Goal: Information Seeking & Learning: Find specific fact

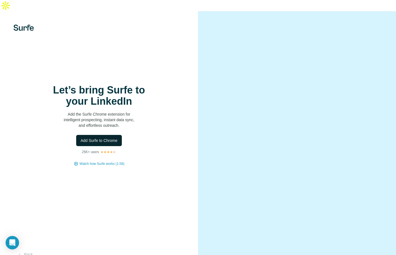
click at [93, 135] on button "Add Surfe to Chrome" at bounding box center [99, 140] width 46 height 11
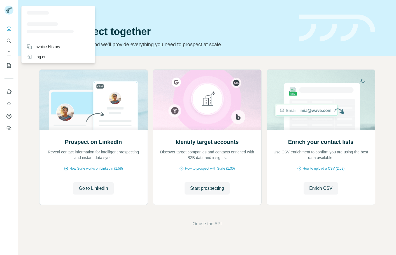
click at [11, 11] on rect at bounding box center [8, 10] width 9 height 9
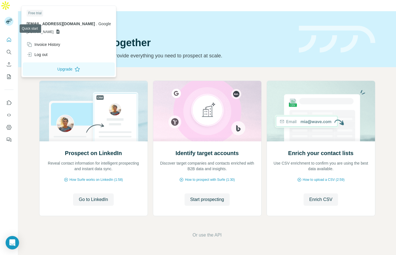
click at [10, 37] on icon "Quick start" at bounding box center [9, 40] width 6 height 6
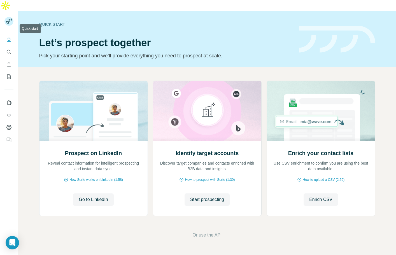
click at [6, 37] on icon "Quick start" at bounding box center [9, 40] width 6 height 6
click at [8, 62] on icon "Enrich CSV" at bounding box center [9, 65] width 6 height 6
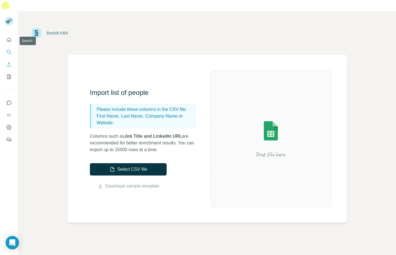
click at [9, 50] on icon "Search" at bounding box center [9, 52] width 4 height 4
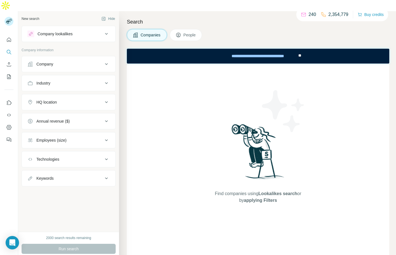
click at [62, 57] on button "Company" at bounding box center [69, 63] width 94 height 13
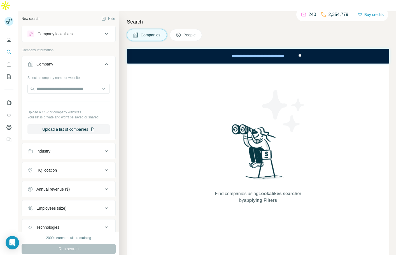
click at [184, 29] on button "People" at bounding box center [186, 35] width 32 height 12
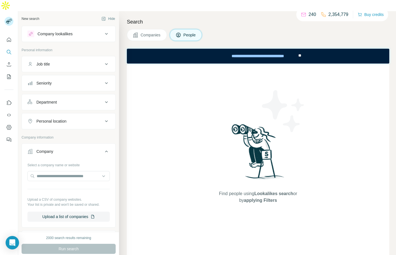
click at [82, 57] on button "Job title" at bounding box center [69, 63] width 94 height 13
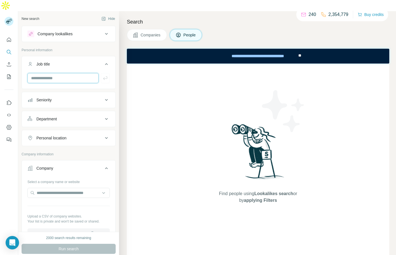
click at [51, 73] on input "text" at bounding box center [62, 78] width 71 height 10
click at [82, 93] on button "Seniority" at bounding box center [69, 99] width 94 height 13
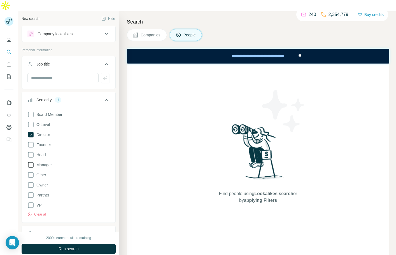
click at [36, 162] on span "Manager" at bounding box center [43, 165] width 18 height 6
click at [107, 97] on icon at bounding box center [106, 100] width 7 height 7
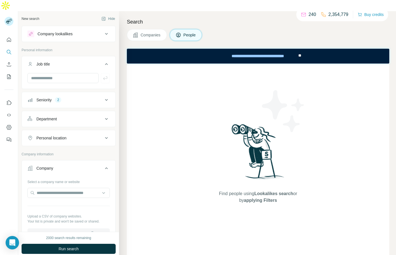
click at [88, 116] on div "Department" at bounding box center [65, 119] width 76 height 6
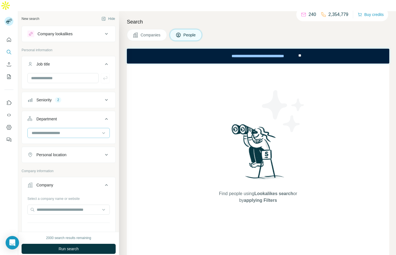
click at [81, 128] on div at bounding box center [65, 133] width 69 height 10
click at [68, 138] on p "Marketing and Advertising" at bounding box center [54, 139] width 45 height 6
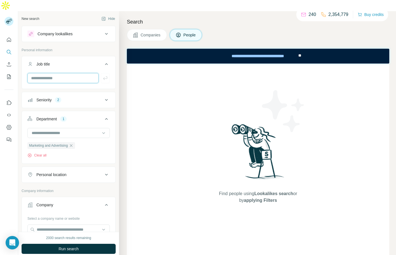
click at [60, 73] on input "text" at bounding box center [62, 78] width 71 height 10
click at [58, 130] on input at bounding box center [65, 133] width 69 height 6
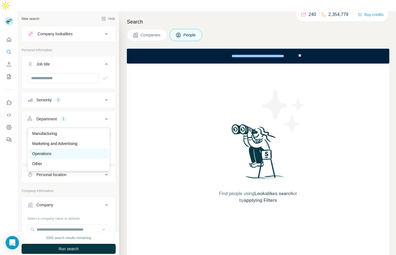
scroll to position [116, 0]
click at [77, 147] on p "Marketing and Advertising" at bounding box center [54, 150] width 45 height 6
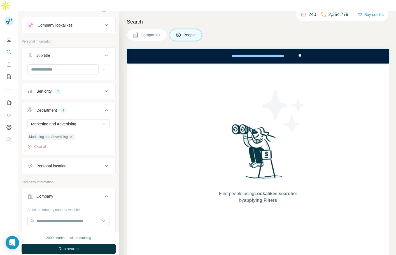
scroll to position [9, 0]
click at [79, 159] on button "Personal location" at bounding box center [69, 165] width 94 height 13
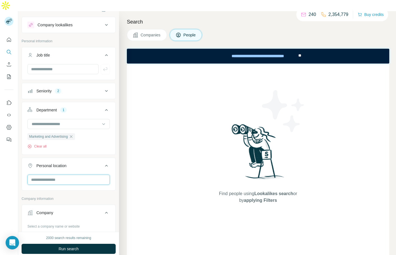
click at [64, 175] on input "text" at bounding box center [68, 180] width 82 height 10
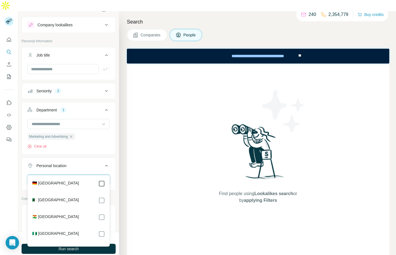
type input "***"
click at [131, 169] on div "Find people using Lookalikes search or by applying Filters" at bounding box center [258, 163] width 263 height 199
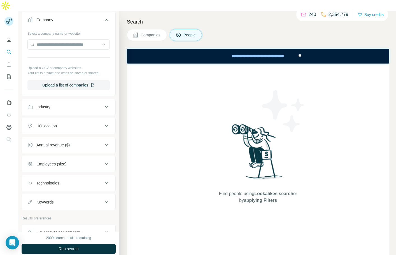
scroll to position [225, 0]
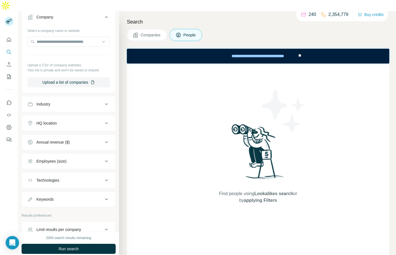
click at [95, 159] on div "Employees (size)" at bounding box center [65, 162] width 76 height 6
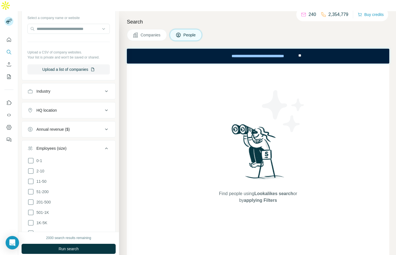
scroll to position [239, 0]
click at [31, 187] on icon at bounding box center [30, 190] width 7 height 7
click at [30, 177] on icon at bounding box center [30, 180] width 7 height 7
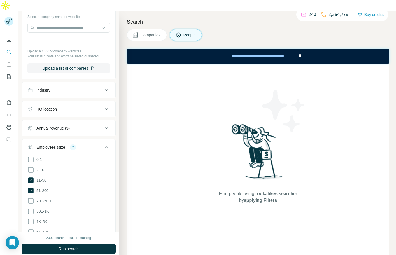
click at [108, 144] on icon at bounding box center [106, 147] width 7 height 7
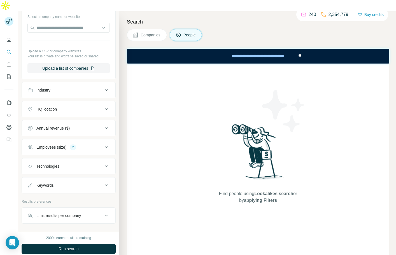
click at [76, 183] on div "Keywords" at bounding box center [65, 186] width 76 height 6
click at [77, 183] on div "Keywords" at bounding box center [65, 186] width 76 height 6
click at [85, 164] on div "Technologies" at bounding box center [65, 167] width 76 height 6
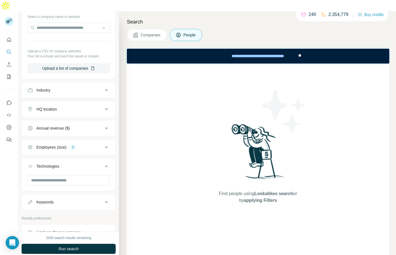
click at [81, 164] on div "Technologies" at bounding box center [65, 167] width 76 height 6
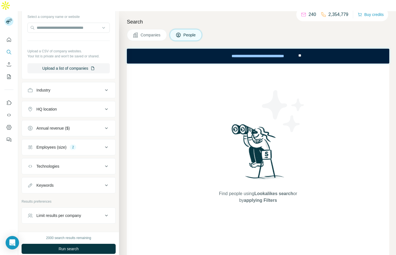
scroll to position [257, 0]
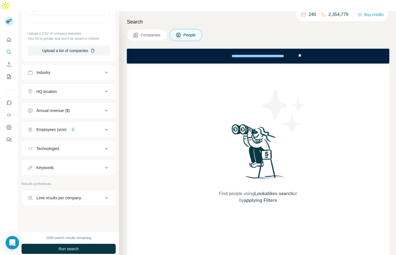
click at [70, 195] on div "Limit results per company" at bounding box center [58, 198] width 45 height 6
click at [66, 206] on input "number" at bounding box center [68, 211] width 82 height 10
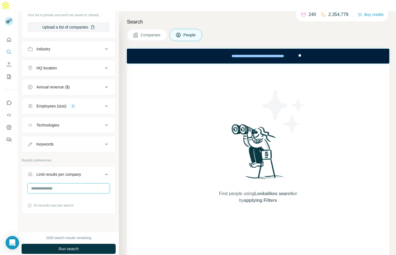
scroll to position [281, 0]
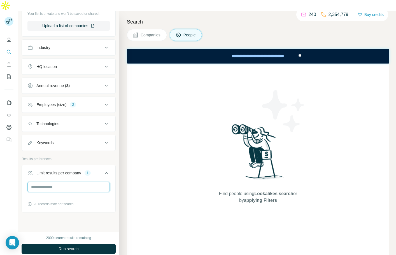
scroll to position [288, 0]
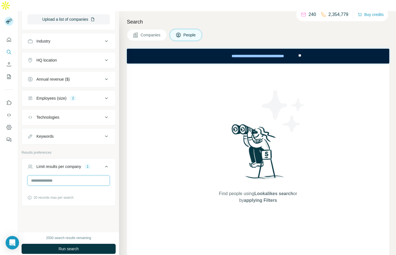
type input "*"
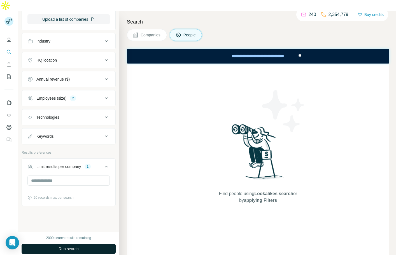
click at [61, 244] on button "Run search" at bounding box center [69, 249] width 94 height 10
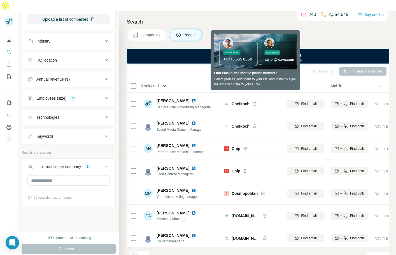
click at [167, 83] on icon "button" at bounding box center [165, 86] width 6 height 6
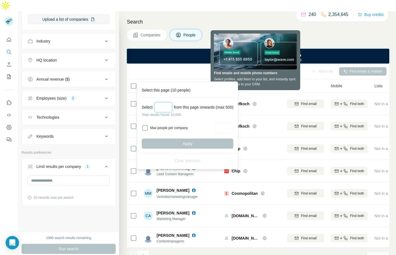
click at [164, 106] on input "Select a number (up to 500)" at bounding box center [163, 107] width 18 height 10
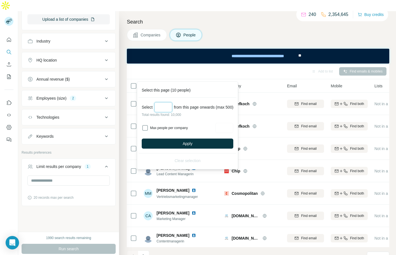
type input "***"
click at [157, 139] on button "Apply" at bounding box center [188, 144] width 92 height 10
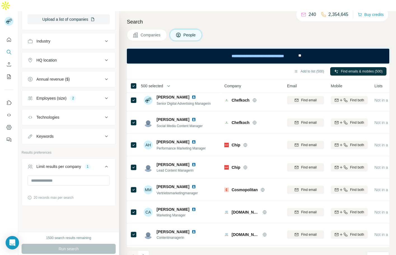
scroll to position [0, 0]
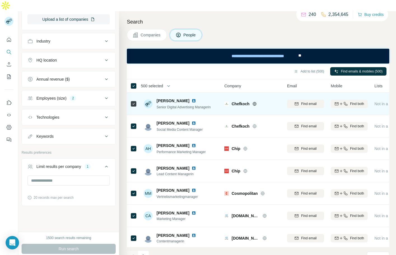
click at [248, 101] on span "Chefkoch" at bounding box center [241, 104] width 18 height 6
copy div "Chefkoch"
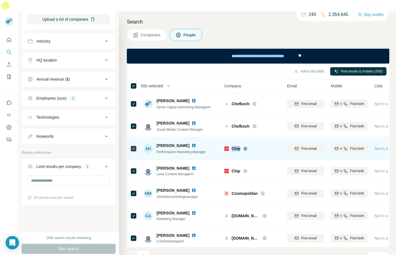
drag, startPoint x: 249, startPoint y: 140, endPoint x: 233, endPoint y: 137, distance: 16.5
click at [233, 141] on div "Chip" at bounding box center [252, 148] width 56 height 15
copy div "Chip"
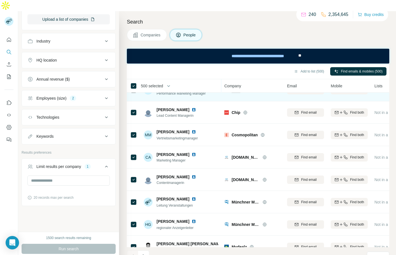
scroll to position [69, 0]
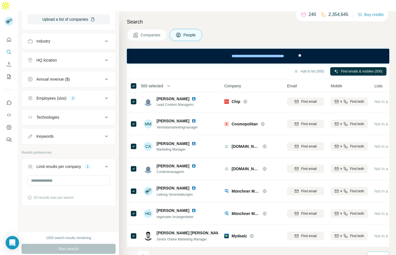
click at [380, 254] on icon at bounding box center [383, 257] width 6 height 6
click at [378, 205] on div "60" at bounding box center [378, 203] width 20 height 10
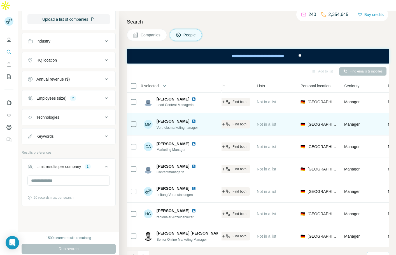
scroll to position [69, 0]
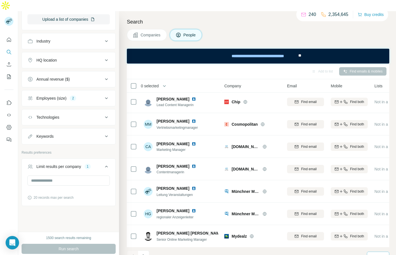
click at [153, 83] on span "0 selected" at bounding box center [150, 86] width 18 height 6
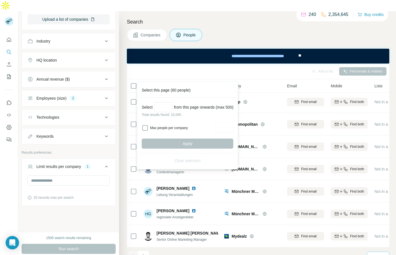
click at [173, 66] on div "Add to list Find emails & mobiles" at bounding box center [258, 71] width 257 height 10
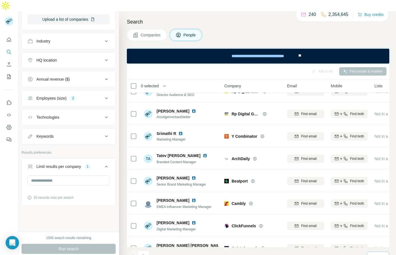
scroll to position [954, 0]
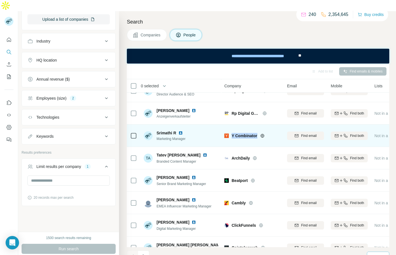
drag, startPoint x: 269, startPoint y: 122, endPoint x: 231, endPoint y: 123, distance: 38.1
click at [231, 133] on div "Y Combinator" at bounding box center [252, 136] width 56 height 6
copy div "Y Combinator"
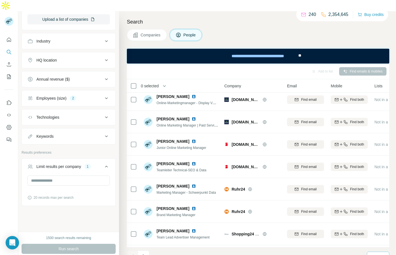
scroll to position [1190, 0]
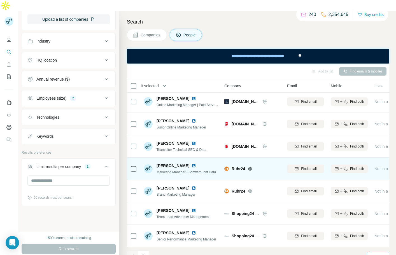
click at [255, 167] on div at bounding box center [257, 169] width 4 height 4
drag, startPoint x: 231, startPoint y: 156, endPoint x: 245, endPoint y: 158, distance: 13.5
click at [245, 166] on div "Ruhr24" at bounding box center [252, 169] width 56 height 6
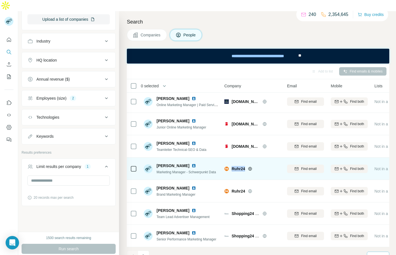
copy span "Ruhr24"
click at [355, 166] on span "Find both" at bounding box center [357, 168] width 14 height 5
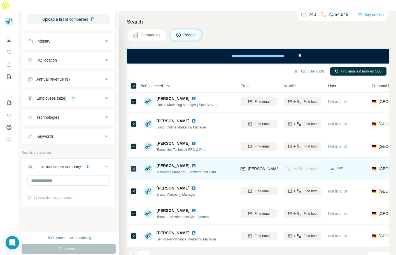
scroll to position [1190, 45]
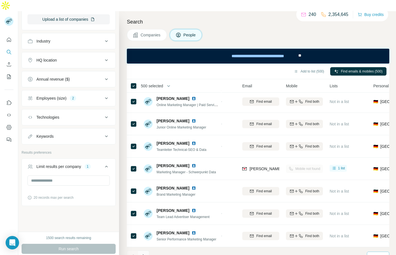
click at [141, 254] on icon "Navigate to next page" at bounding box center [144, 257] width 6 height 6
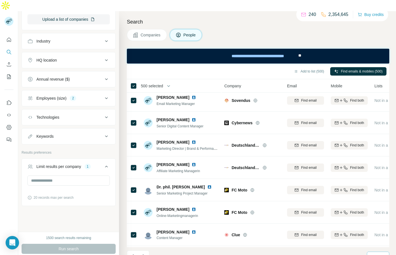
scroll to position [697, 0]
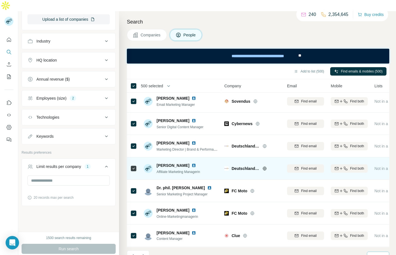
click at [252, 166] on span "DeutschlandCard" at bounding box center [246, 169] width 28 height 6
click at [259, 166] on span "DeutschlandCard" at bounding box center [246, 169] width 28 height 6
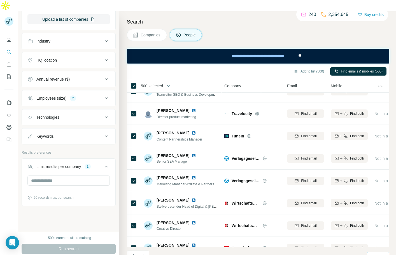
scroll to position [77, 0]
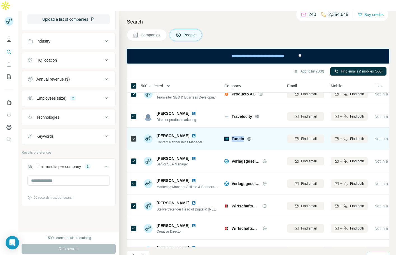
drag, startPoint x: 256, startPoint y: 128, endPoint x: 232, endPoint y: 127, distance: 23.8
click at [232, 136] on div "TuneIn" at bounding box center [256, 139] width 49 height 6
copy div "TuneIn"
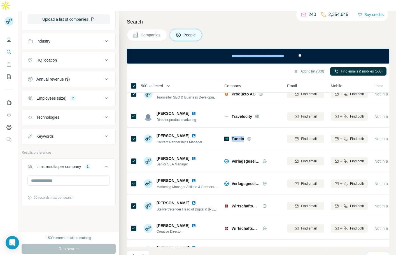
click at [52, 54] on button "HQ location" at bounding box center [69, 60] width 94 height 13
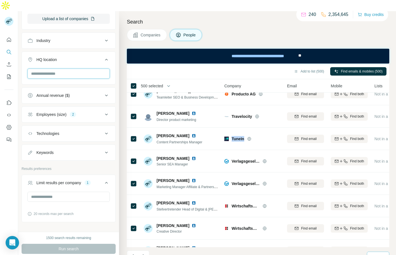
click at [45, 69] on input "text" at bounding box center [68, 74] width 82 height 10
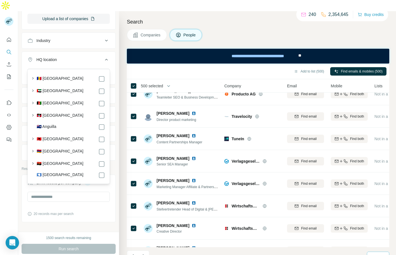
click at [102, 57] on div "HQ location" at bounding box center [65, 60] width 76 height 6
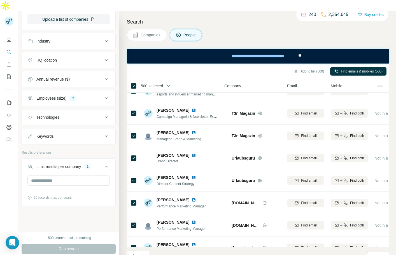
scroll to position [1190, 0]
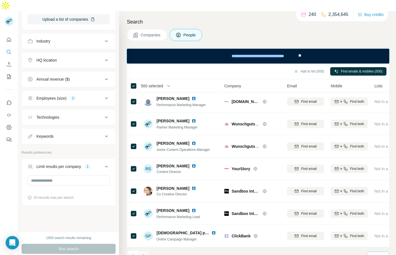
click at [140, 251] on button "Navigate to next page" at bounding box center [143, 256] width 11 height 11
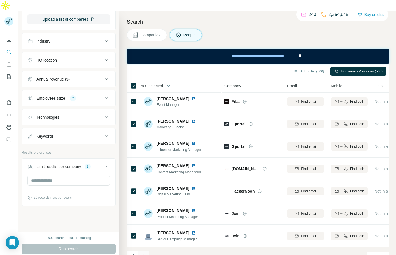
click at [148, 251] on button "Navigate to next page" at bounding box center [143, 256] width 11 height 11
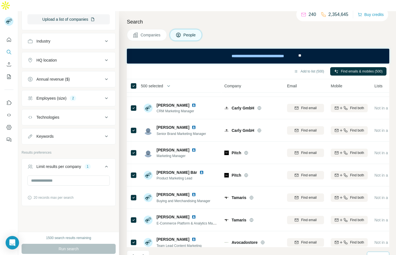
scroll to position [710, 0]
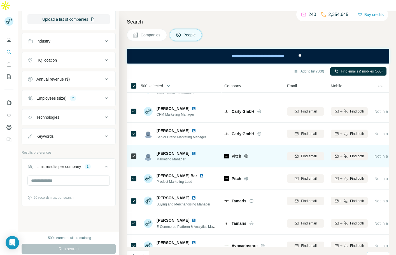
click at [233, 154] on span "Pitch" at bounding box center [237, 157] width 10 height 6
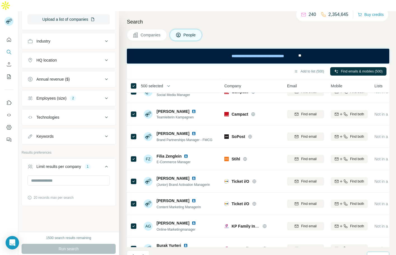
scroll to position [1190, 0]
